Goal: Information Seeking & Learning: Learn about a topic

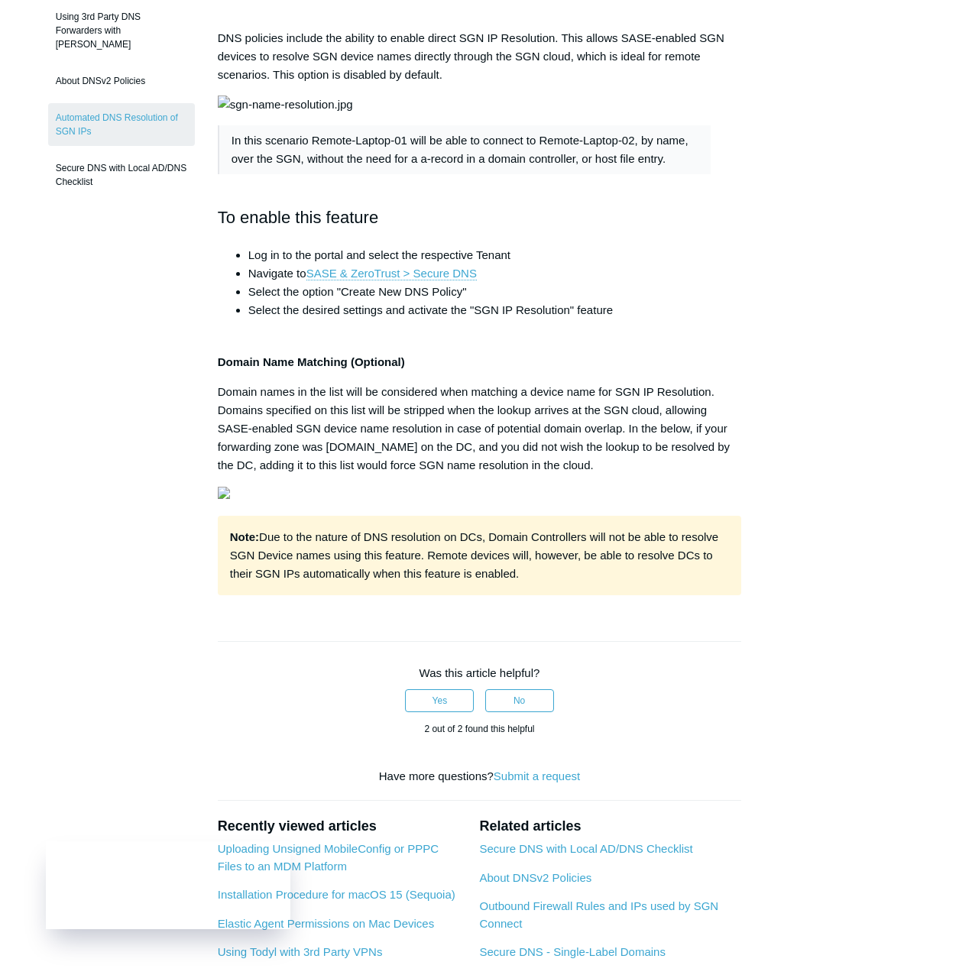
scroll to position [229, 0]
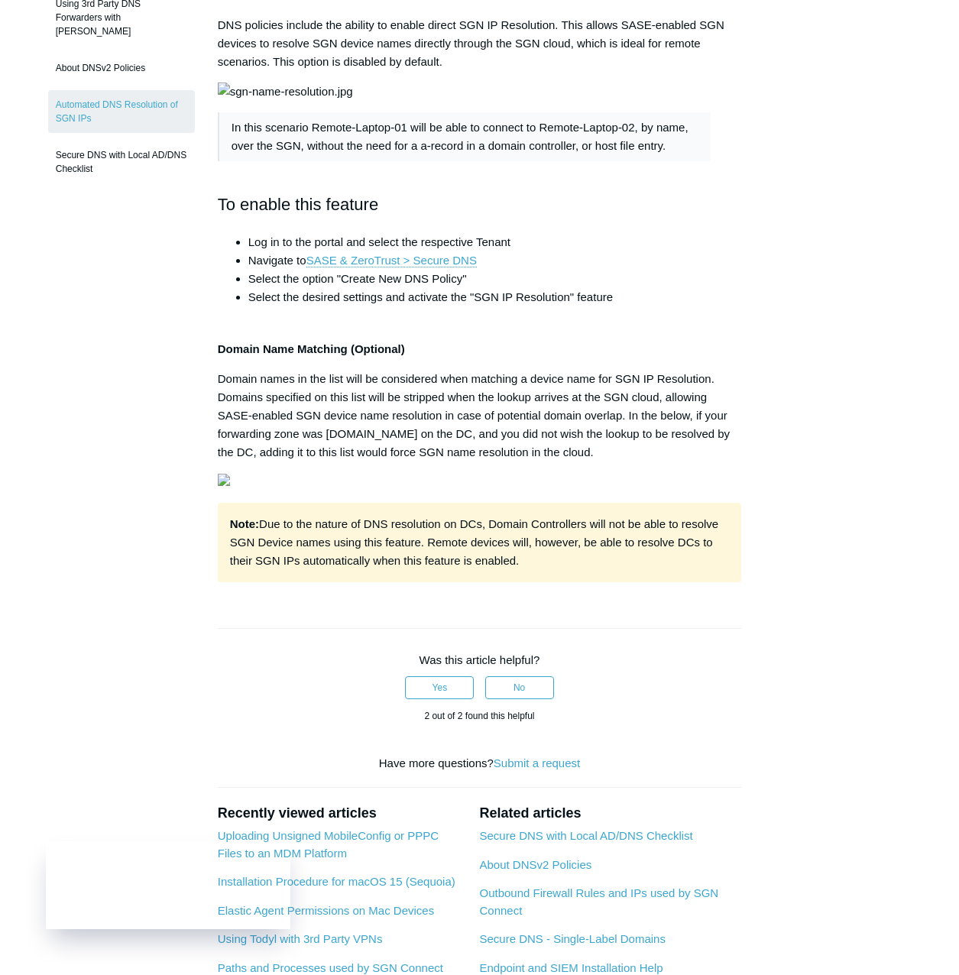
click at [661, 582] on div "Note: Due to the nature of DNS resolution on DCs, Domain Controllers will not b…" at bounding box center [479, 542] width 523 height 79
click at [804, 764] on div "Articles in this section Secure DNS - Single-Label Domains Using 3rd Party DNS …" at bounding box center [479, 505] width 863 height 1193
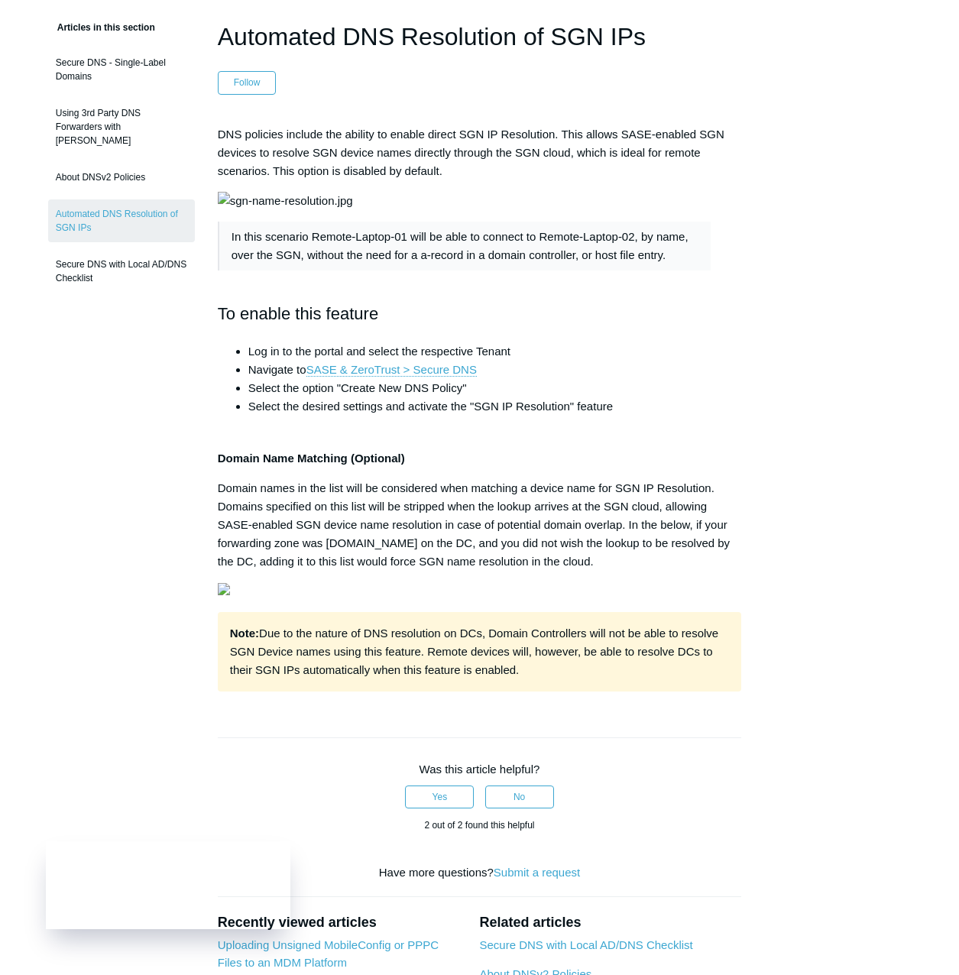
scroll to position [0, 0]
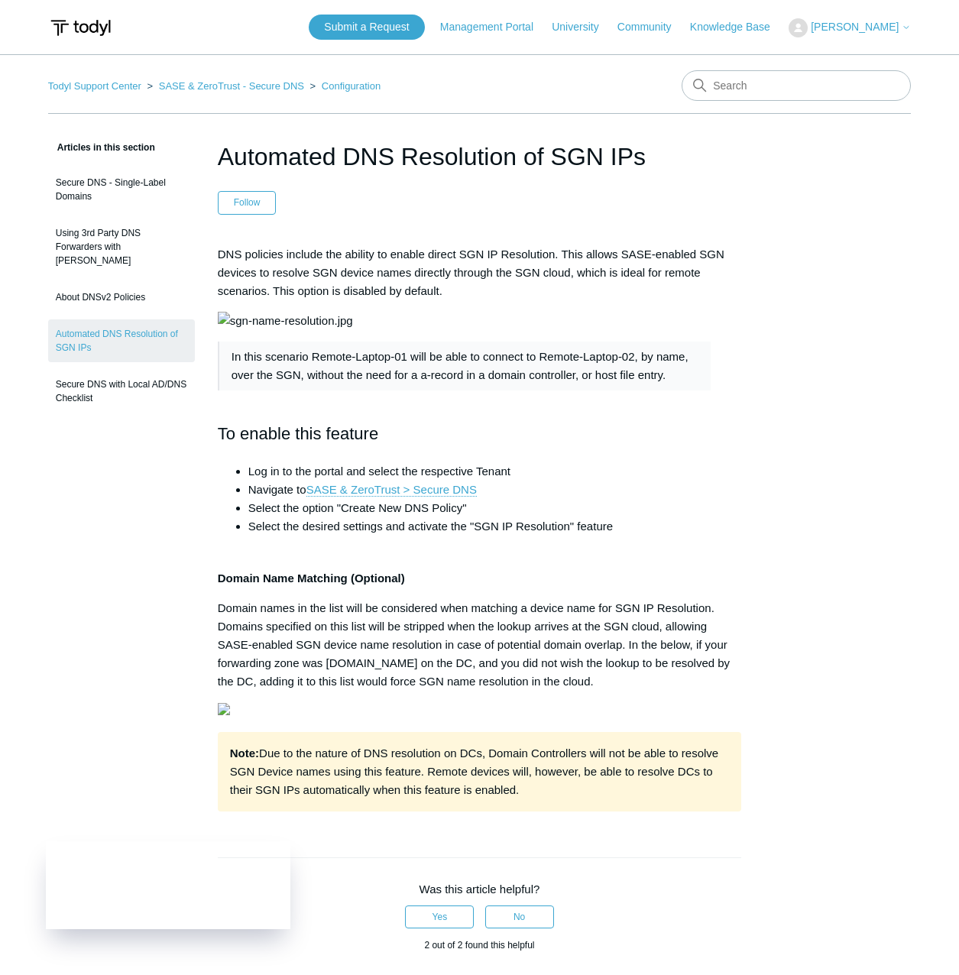
click at [796, 436] on div "Articles in this section Secure DNS - Single-Label Domains Using 3rd Party DNS …" at bounding box center [479, 734] width 863 height 1193
click at [214, 143] on article "Automated DNS Resolution of SGN IPs Follow Not yet followed by anyone DNS polic…" at bounding box center [479, 734] width 569 height 1193
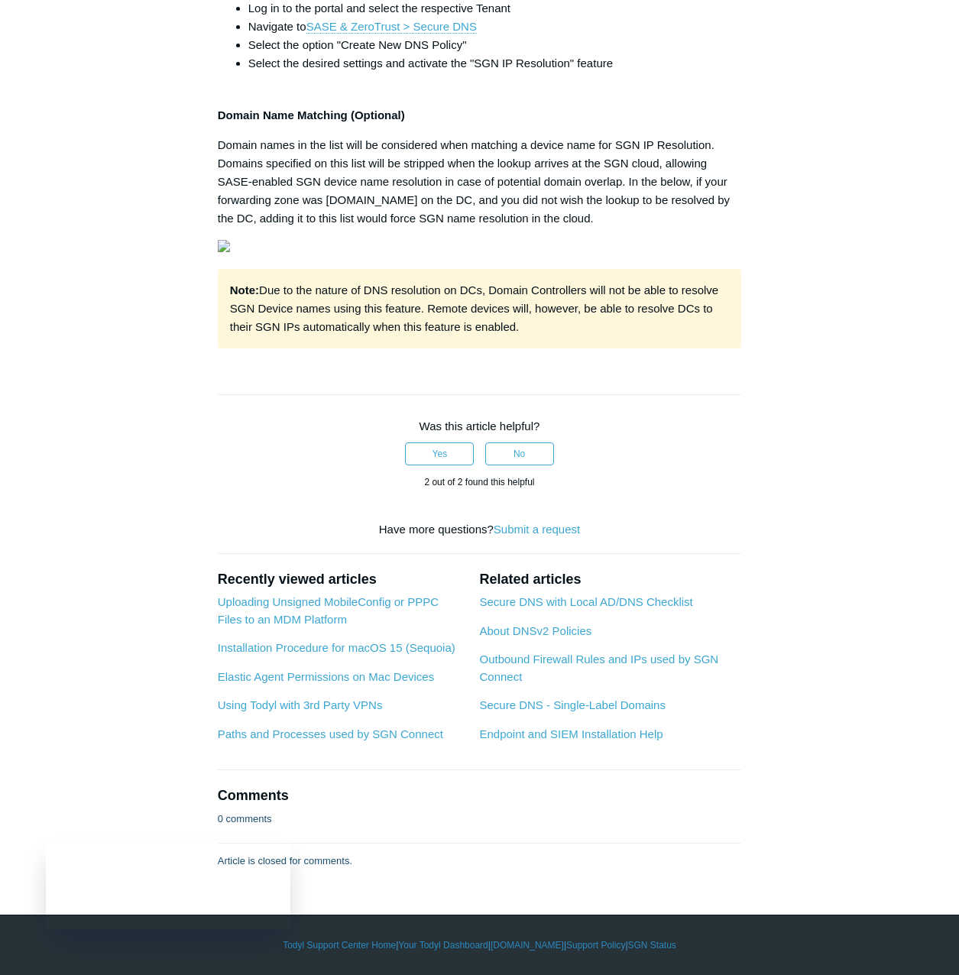
scroll to position [458, 0]
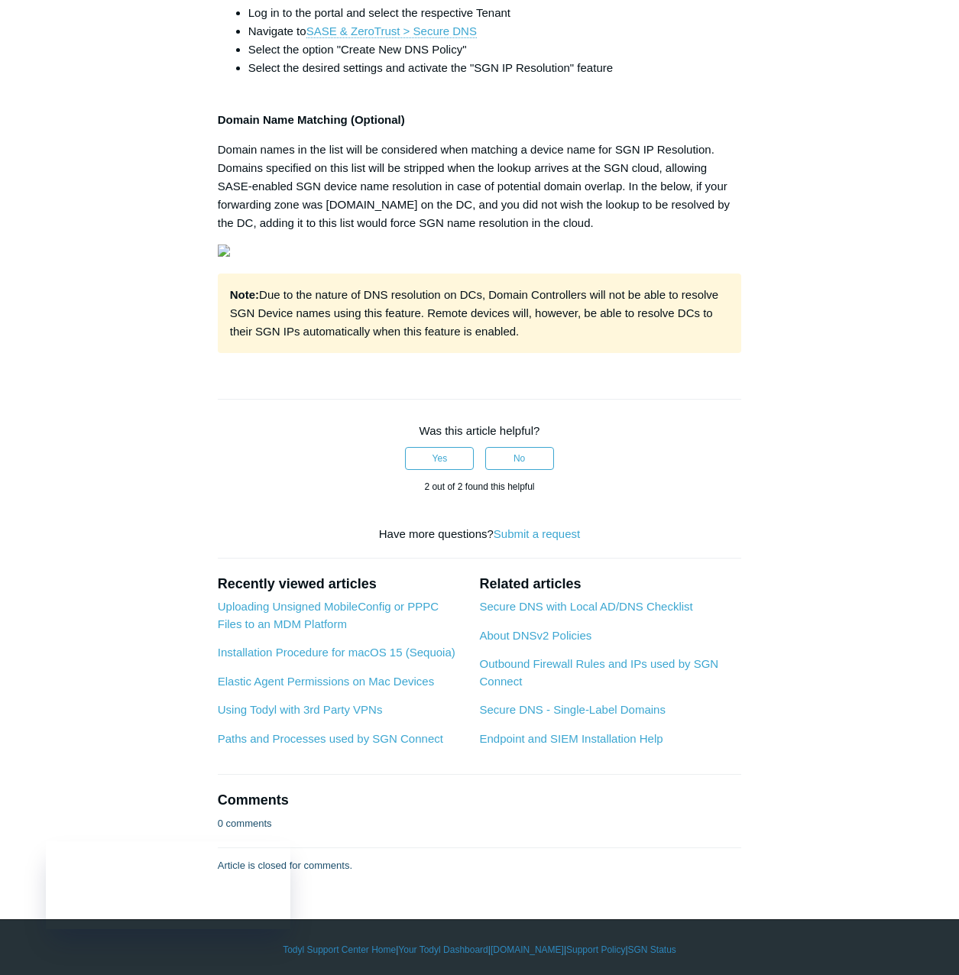
click at [842, 519] on div "Articles in this section Secure DNS - Single-Label Domains Using 3rd Party DNS …" at bounding box center [479, 276] width 863 height 1193
click at [535, 232] on p "Domain names in the list will be considered when matching a device name for SGN…" at bounding box center [479, 187] width 523 height 92
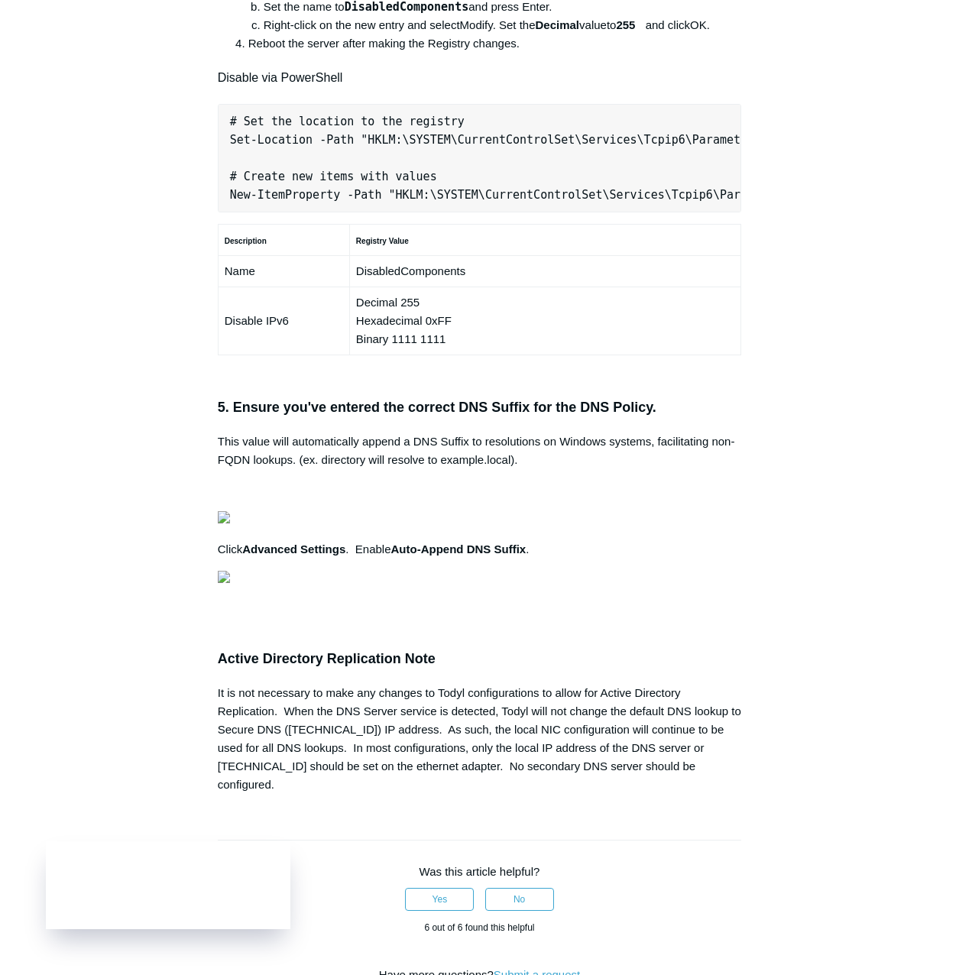
scroll to position [0, 496]
drag, startPoint x: 228, startPoint y: 360, endPoint x: 807, endPoint y: 363, distance: 579.8
click at [807, 363] on div "Articles in this section Secure DNS - Single-Label Domains Using 3rd Party DNS …" at bounding box center [479, 238] width 863 height 2186
copy pre "New-NetFirewallRule -DisplayName "Todyl SGN Network" -Direction Inbound -Progra…"
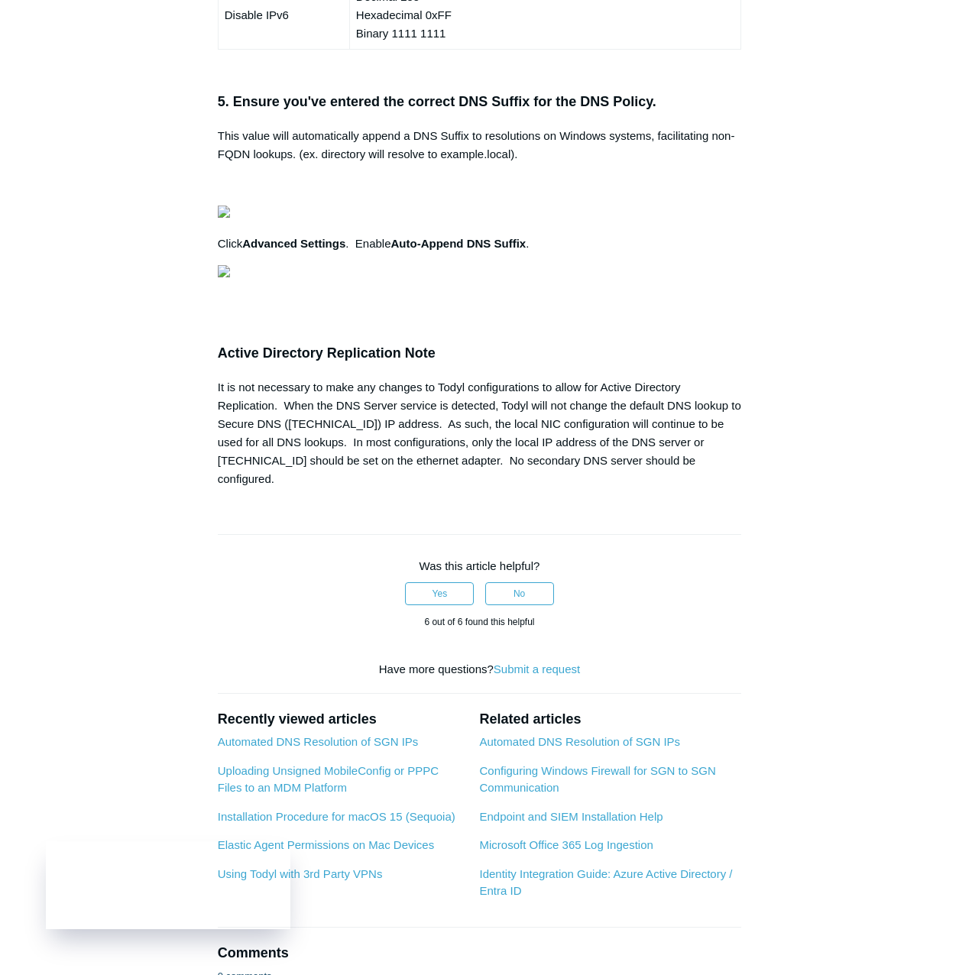
scroll to position [0, 440]
drag, startPoint x: 226, startPoint y: 487, endPoint x: 781, endPoint y: 563, distance: 559.8
copy pre "# Set the location to the registry Set-Location -Path "HKLM:\SYSTEM\CurrentCont…"
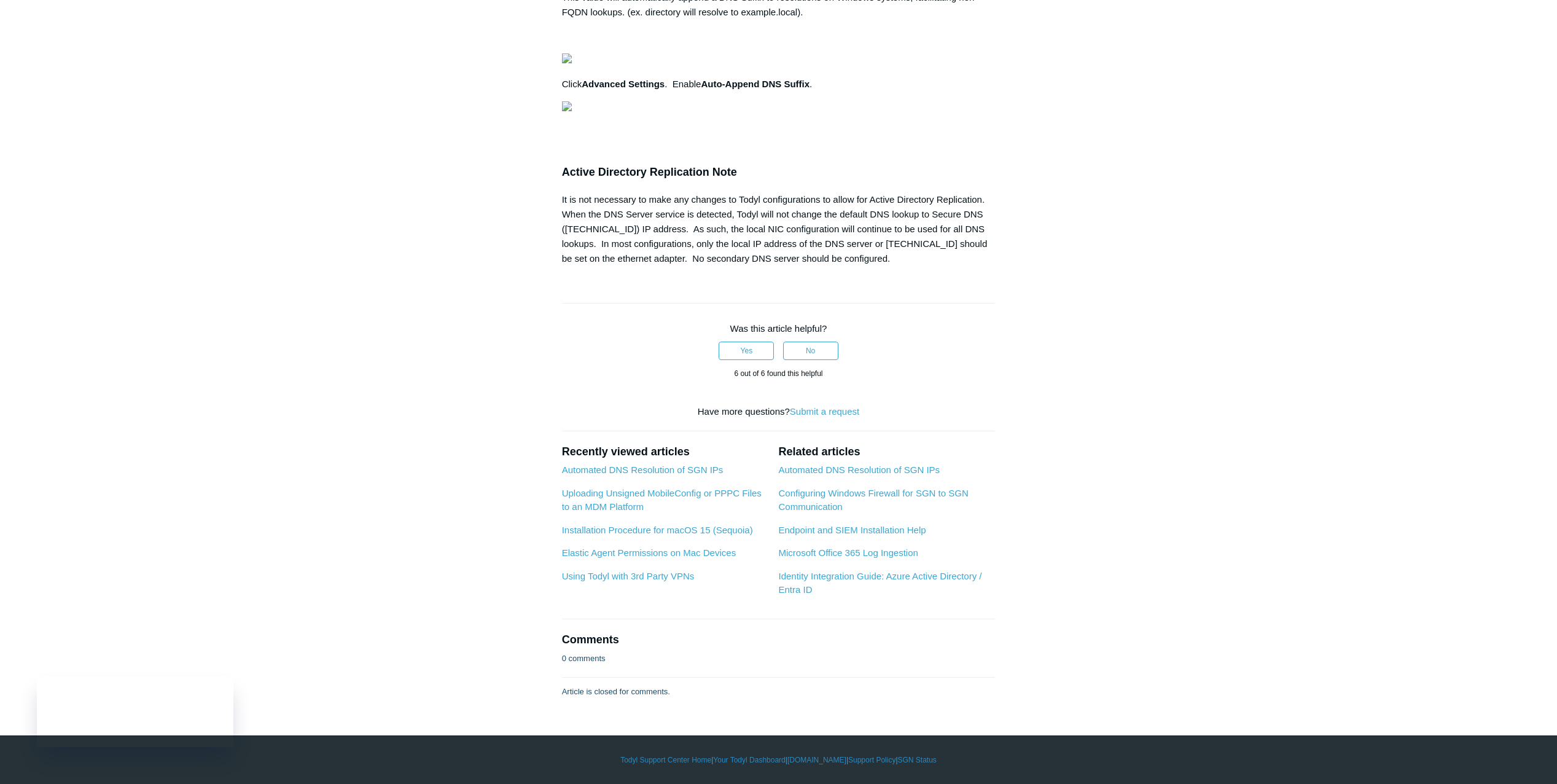
scroll to position [0, 341]
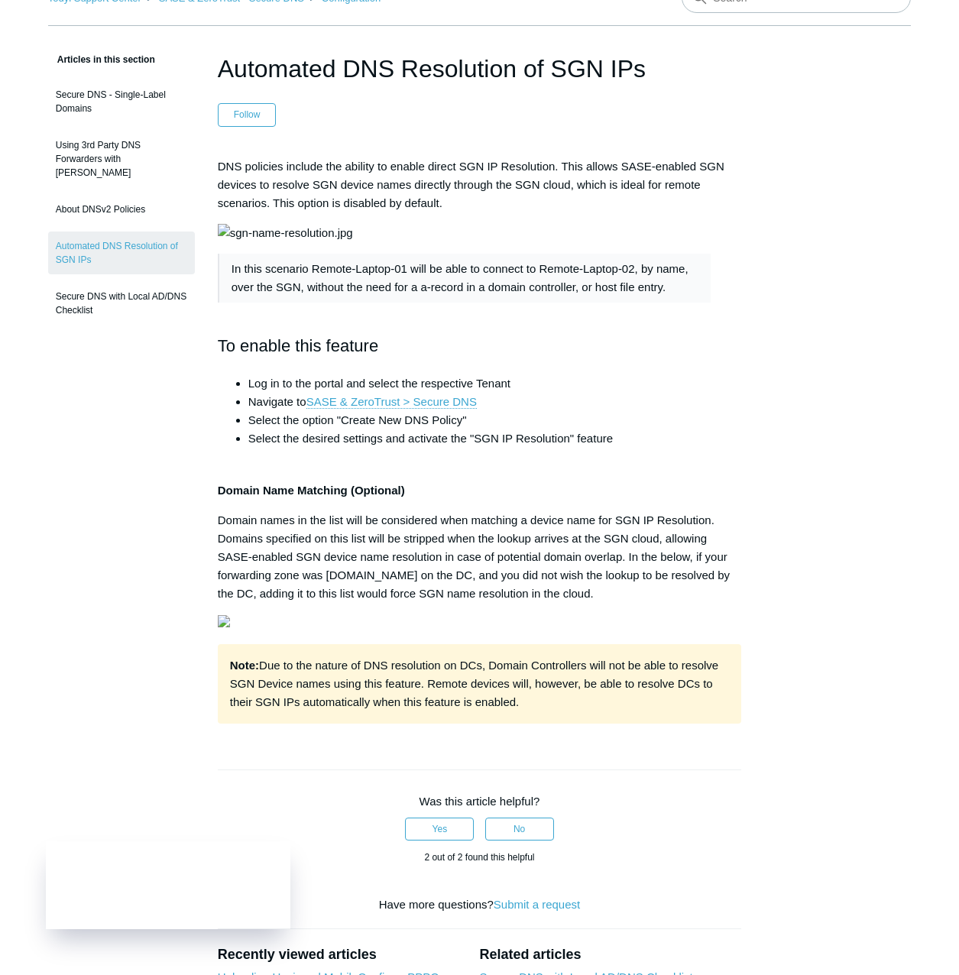
scroll to position [76, 0]
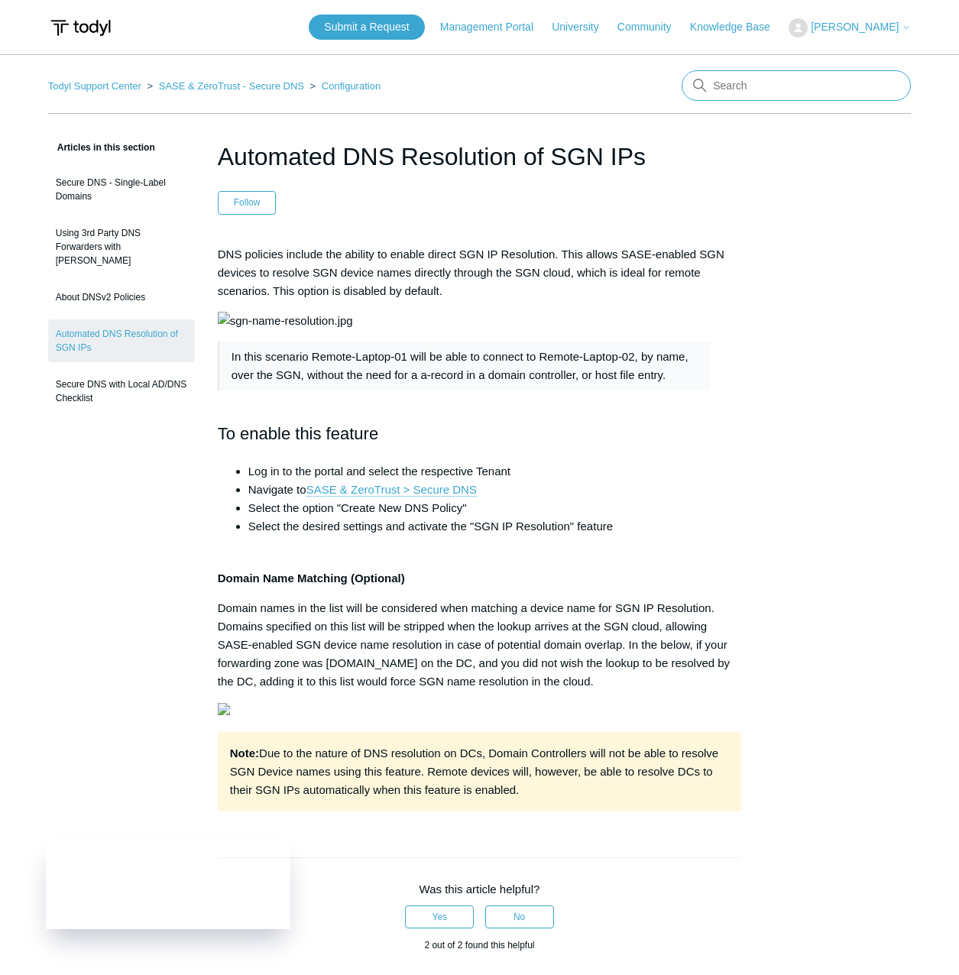
drag, startPoint x: 855, startPoint y: 82, endPoint x: 836, endPoint y: 92, distance: 21.9
click at [846, 88] on input "Search" at bounding box center [795, 85] width 229 height 31
type input "Active directoy"
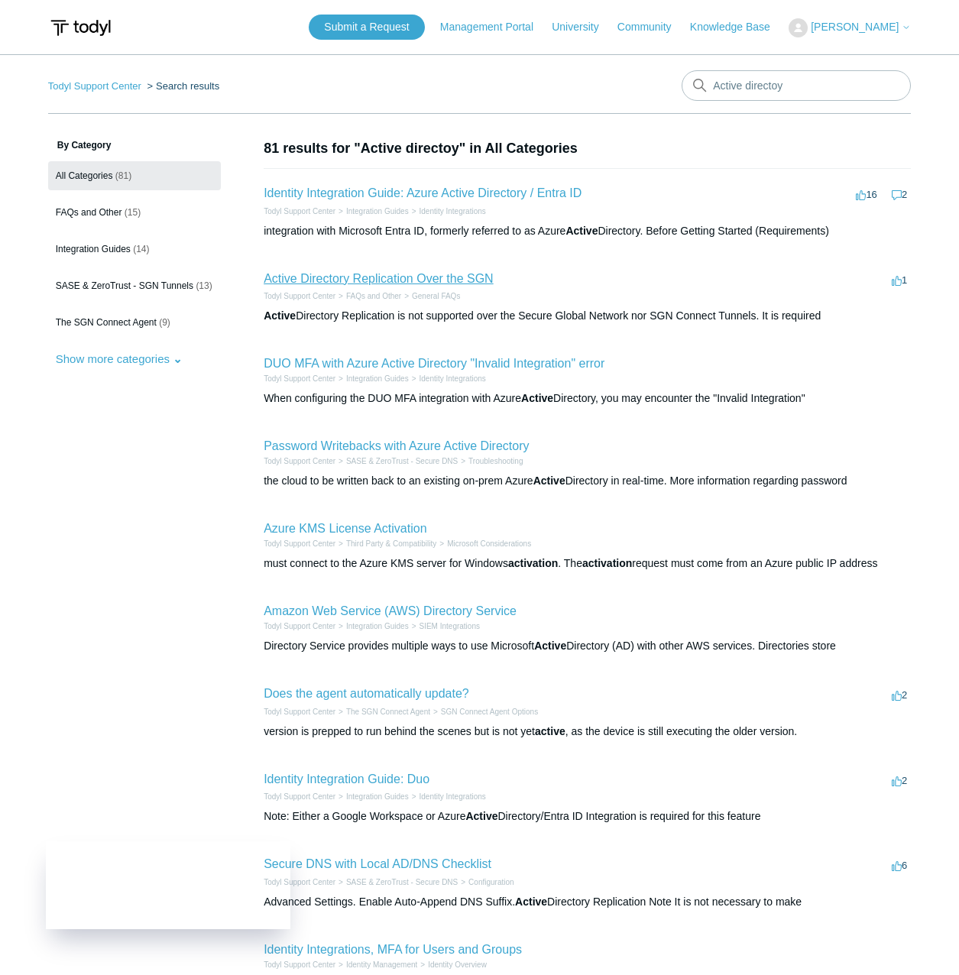
click at [388, 279] on link "Active Directory Replication Over the SGN" at bounding box center [379, 278] width 230 height 13
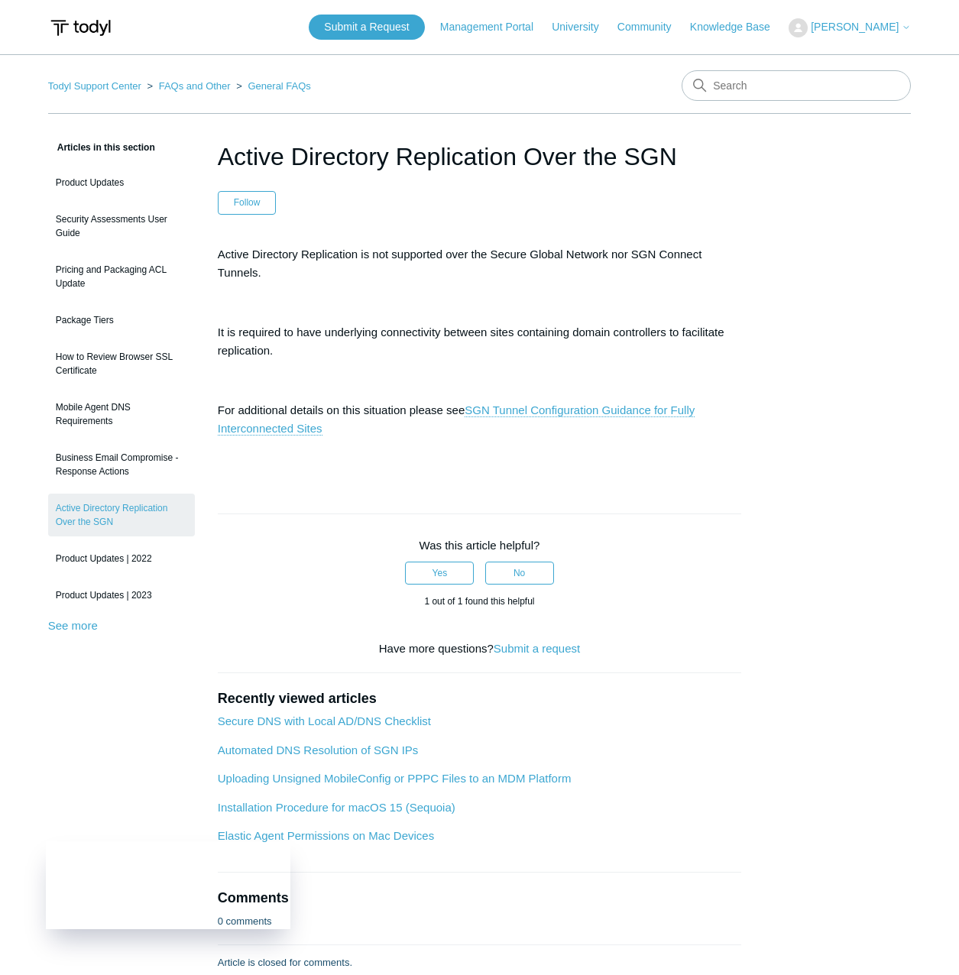
click at [820, 545] on div "Articles in this section Product Updates Security Assessments User Guide Pricin…" at bounding box center [479, 554] width 863 height 833
click at [744, 766] on article "Active Directory Replication Over the SGN Follow Not yet followed by anyone Act…" at bounding box center [479, 554] width 569 height 833
click at [694, 512] on footer "Was this article helpful? Yes No 1 out of 1 found this helpful Have more questi…" at bounding box center [479, 578] width 523 height 160
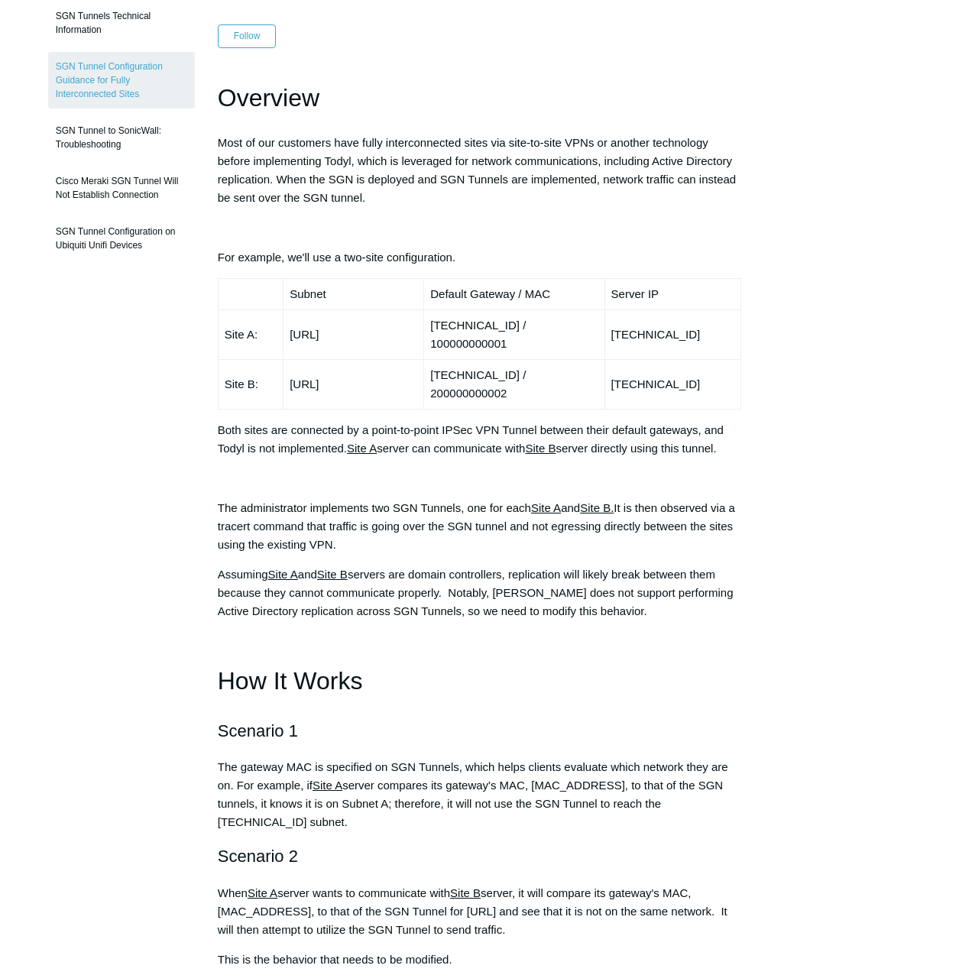
scroll to position [153, 0]
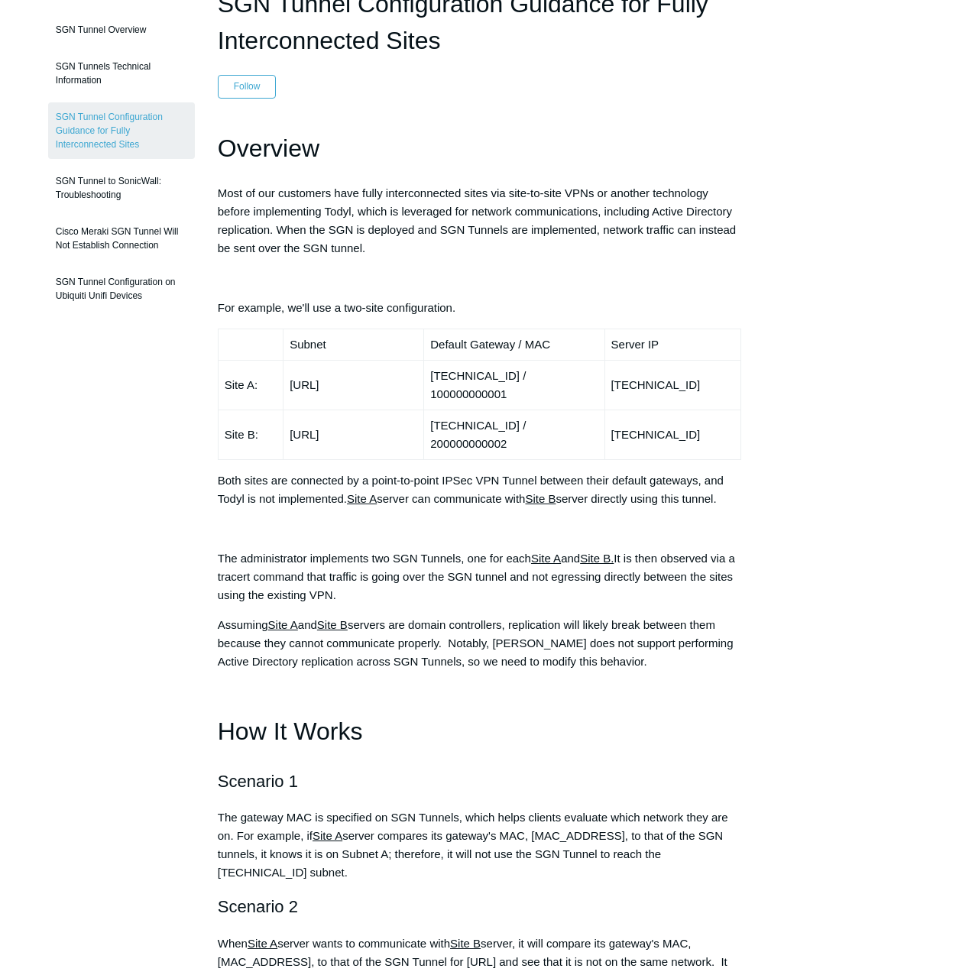
click at [688, 682] on p at bounding box center [479, 691] width 523 height 18
click at [720, 668] on div "Overview Most of our customers have fully interconnected sites via site-to-site…" at bounding box center [479, 852] width 523 height 1447
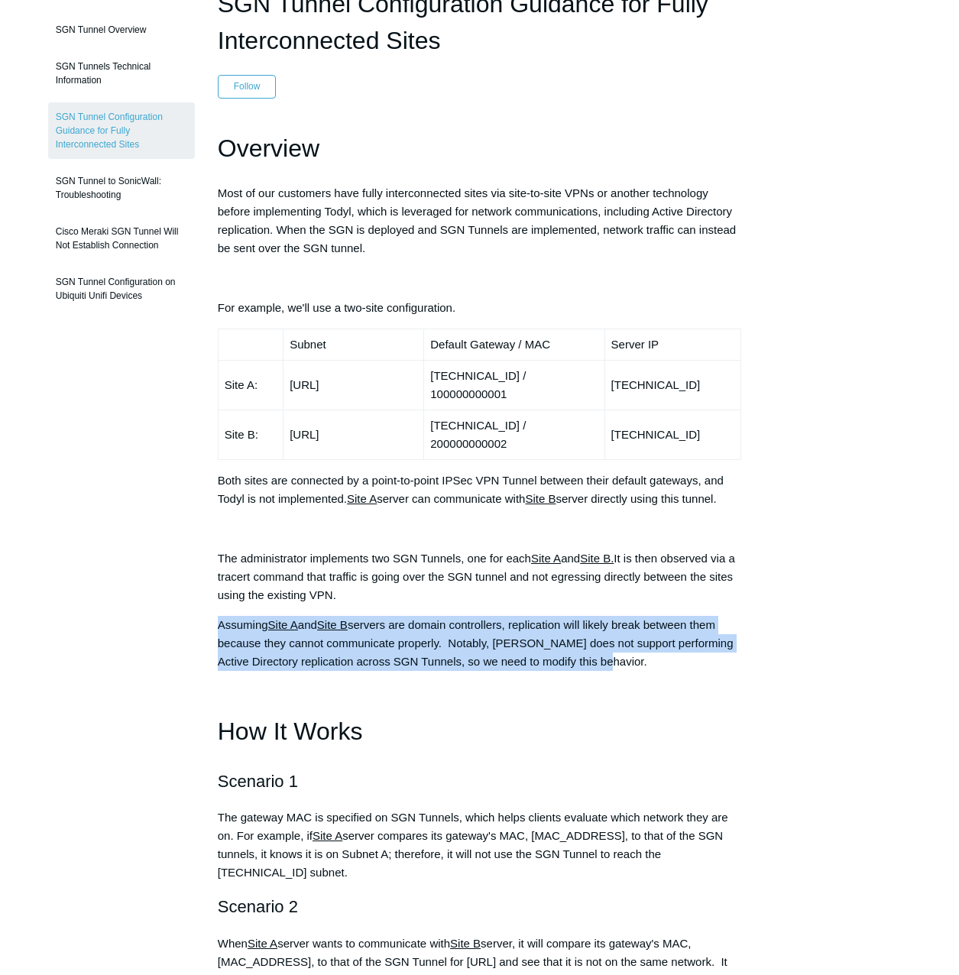
drag, startPoint x: 208, startPoint y: 584, endPoint x: 627, endPoint y: 625, distance: 421.3
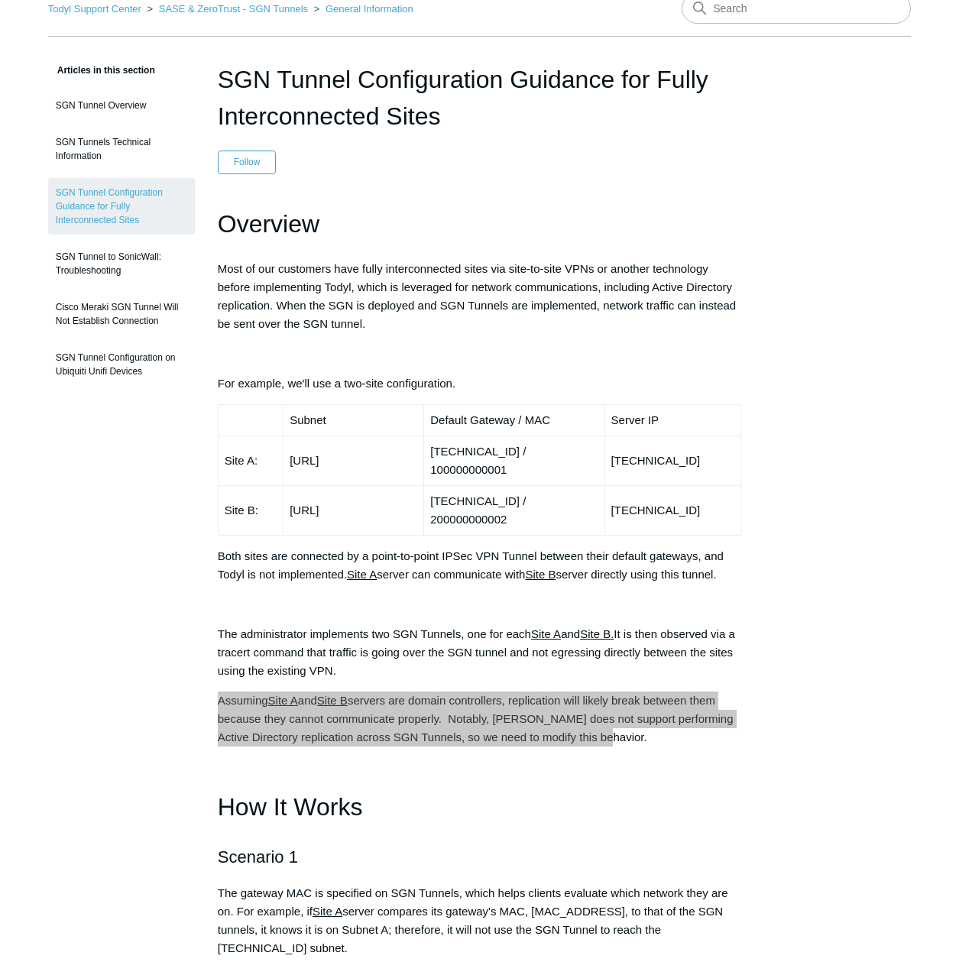
scroll to position [76, 0]
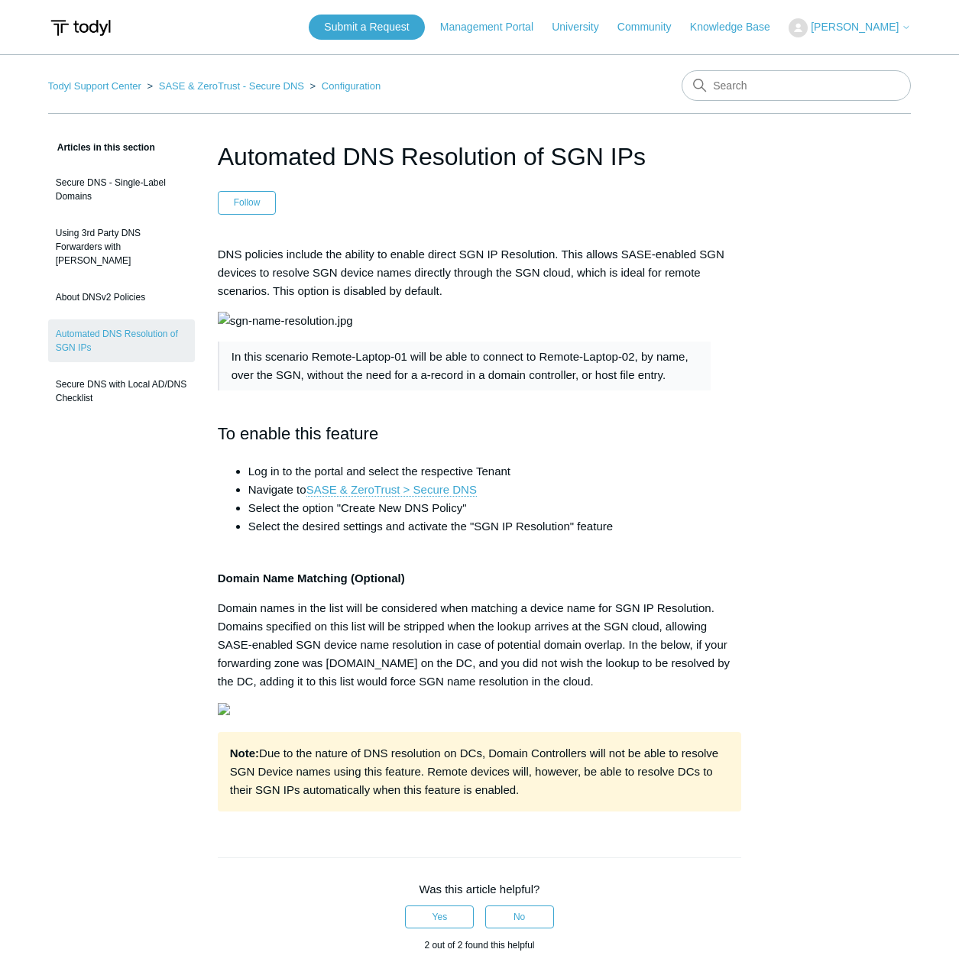
scroll to position [76, 0]
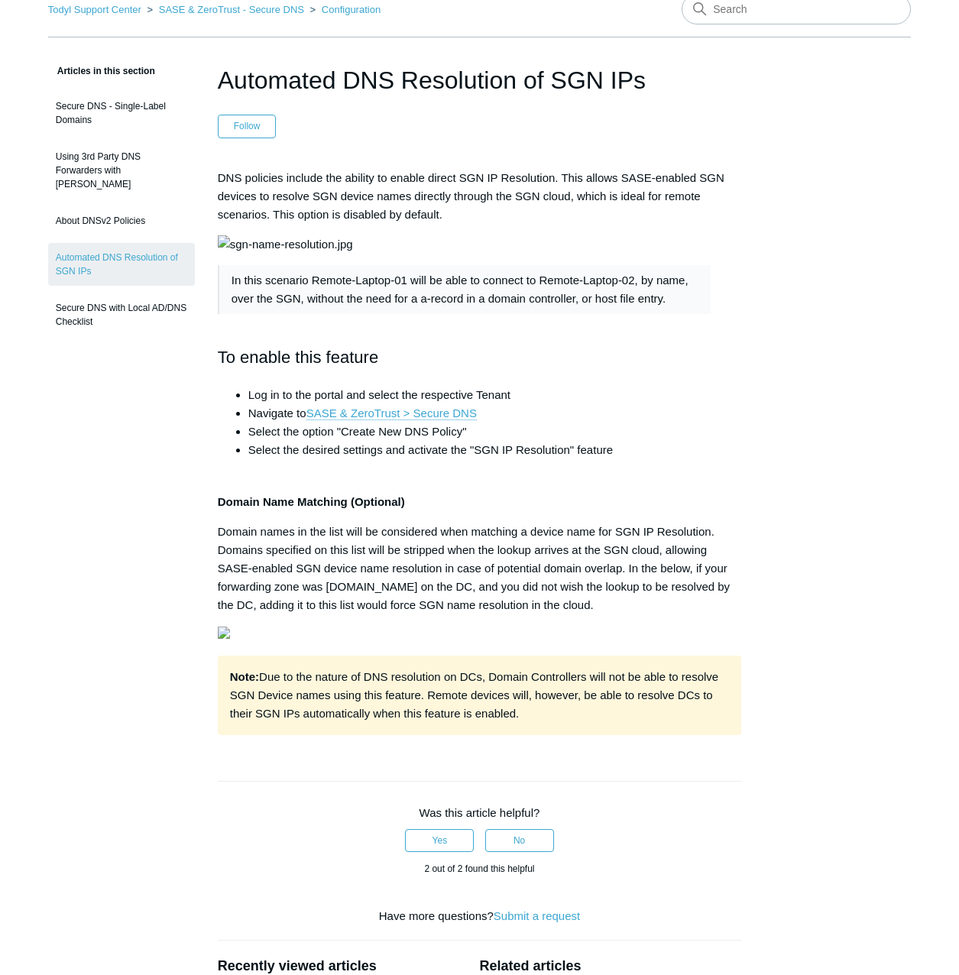
click at [759, 375] on article "Automated DNS Resolution of SGN IPs Follow Not yet followed by anyone DNS polic…" at bounding box center [479, 658] width 569 height 1193
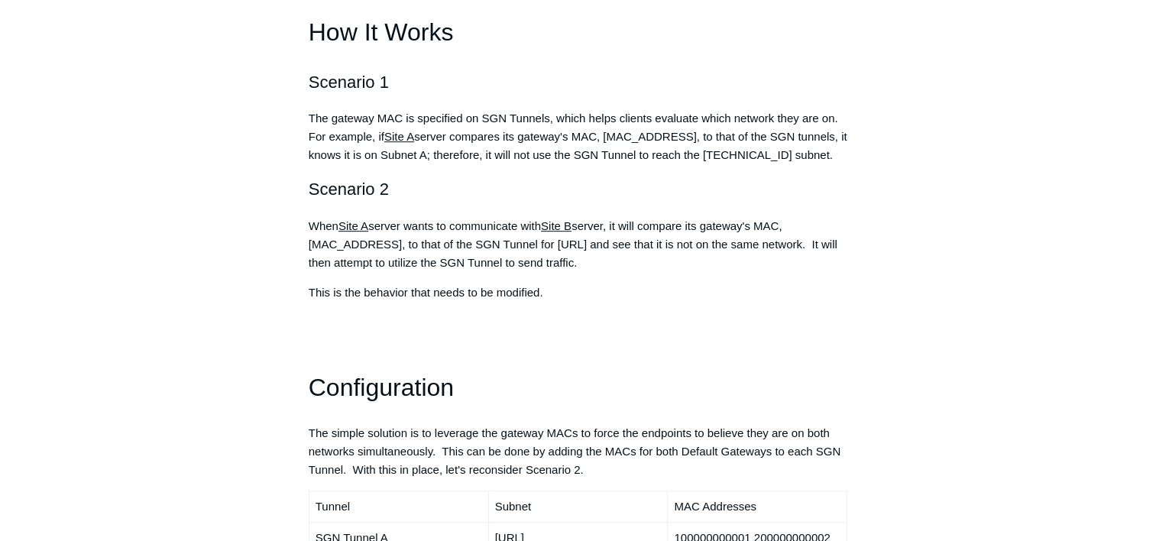
scroll to position [611, 0]
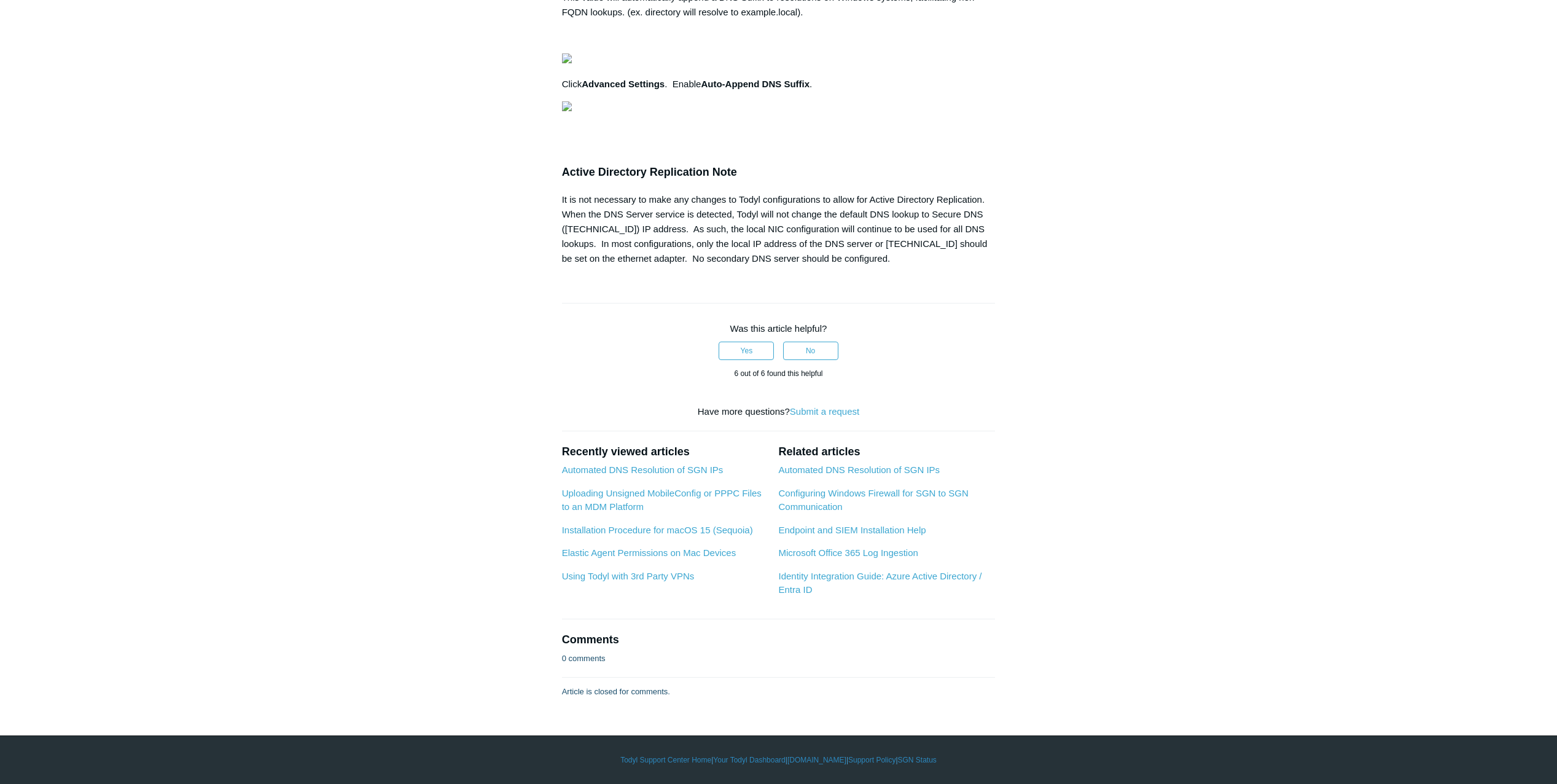
scroll to position [0, 341]
